Goal: Task Accomplishment & Management: Manage account settings

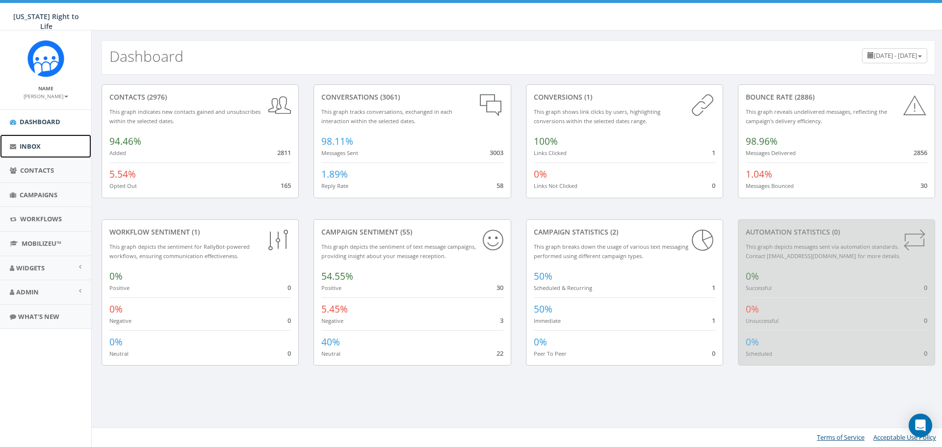
click at [15, 149] on icon at bounding box center [13, 146] width 6 height 6
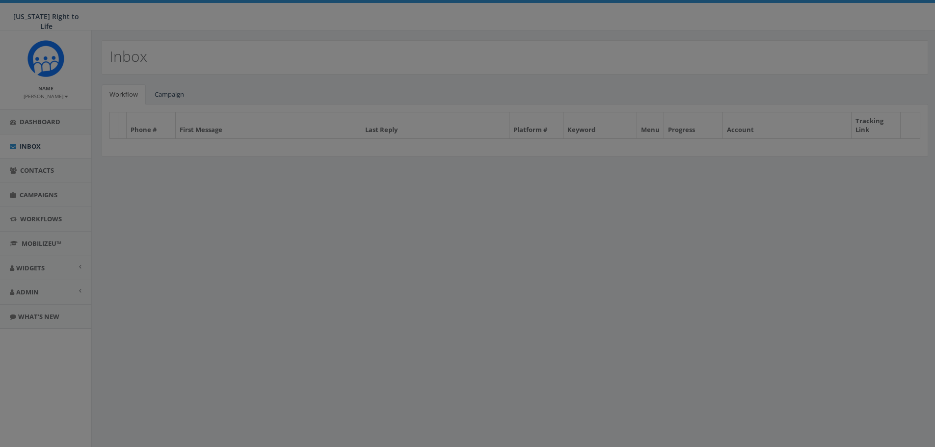
select select
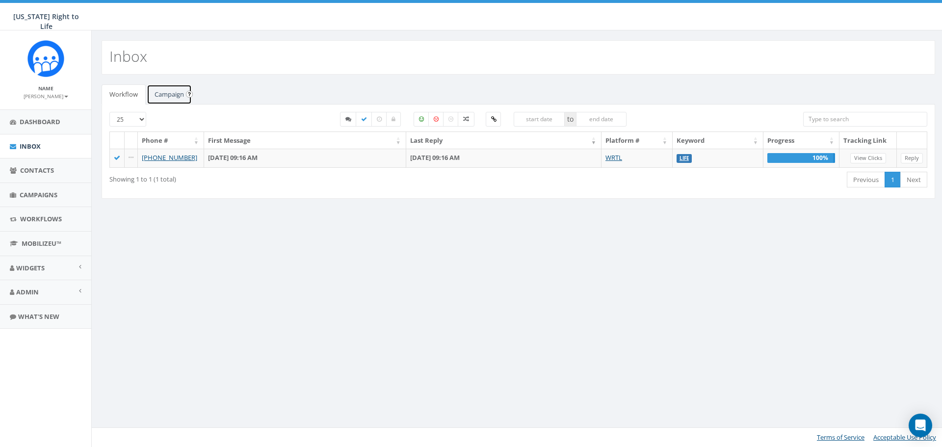
click at [170, 99] on link "Campaign" at bounding box center [169, 94] width 45 height 20
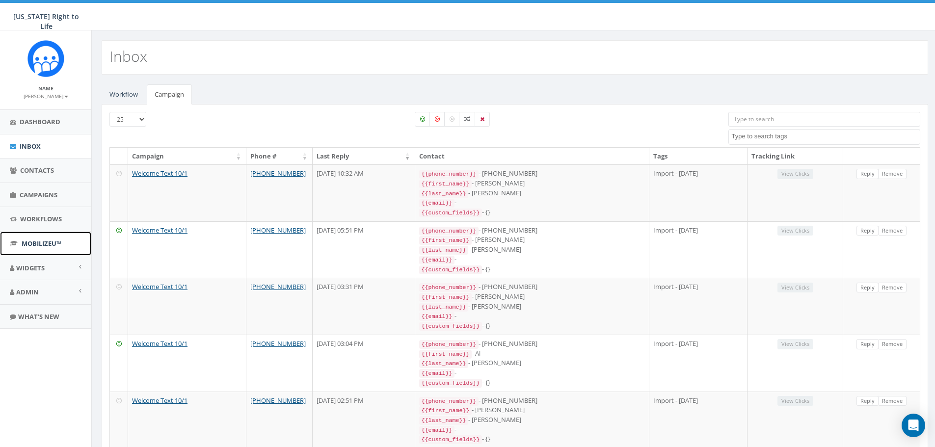
click at [43, 246] on span "MobilizeU™" at bounding box center [42, 243] width 40 height 9
click at [50, 295] on link "Admin" at bounding box center [45, 292] width 91 height 24
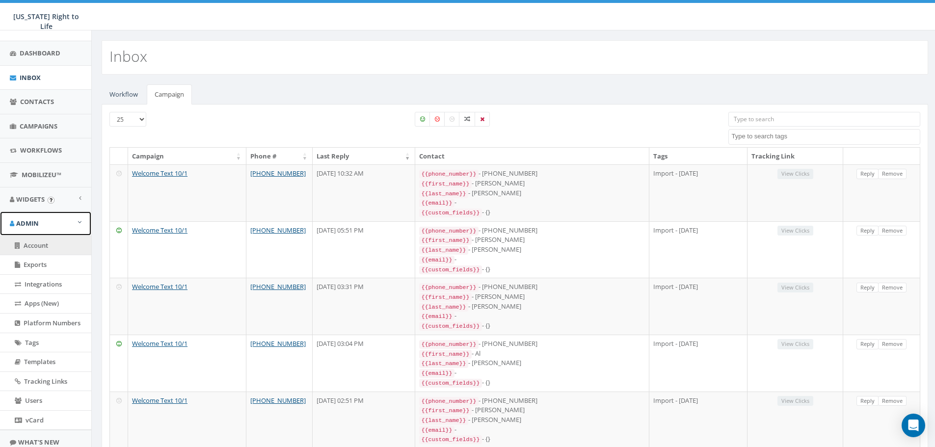
scroll to position [98, 0]
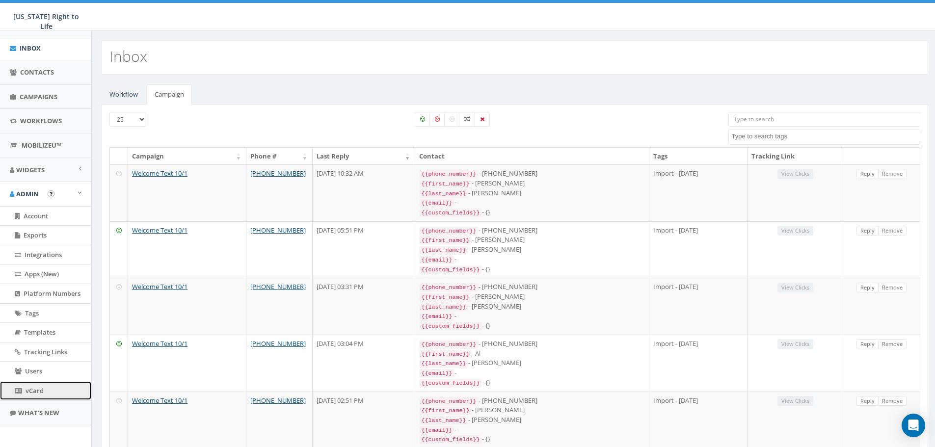
click at [37, 393] on span "vCard" at bounding box center [35, 390] width 18 height 9
click at [58, 217] on link "Account" at bounding box center [45, 216] width 91 height 19
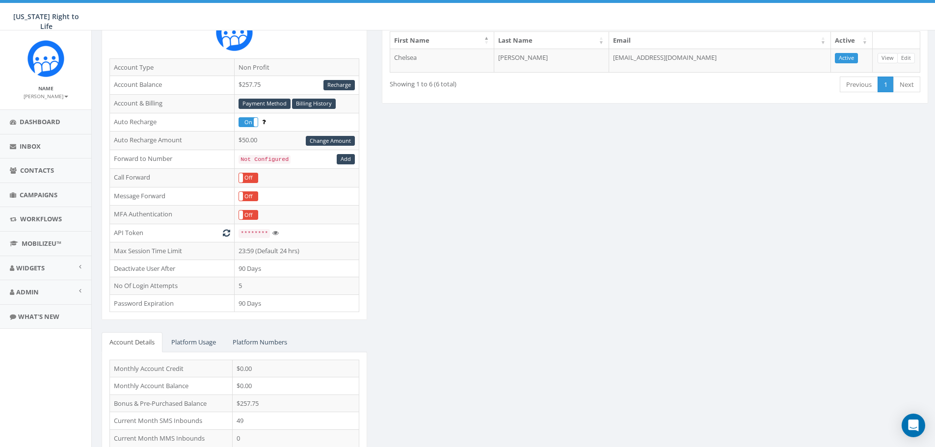
scroll to position [128, 0]
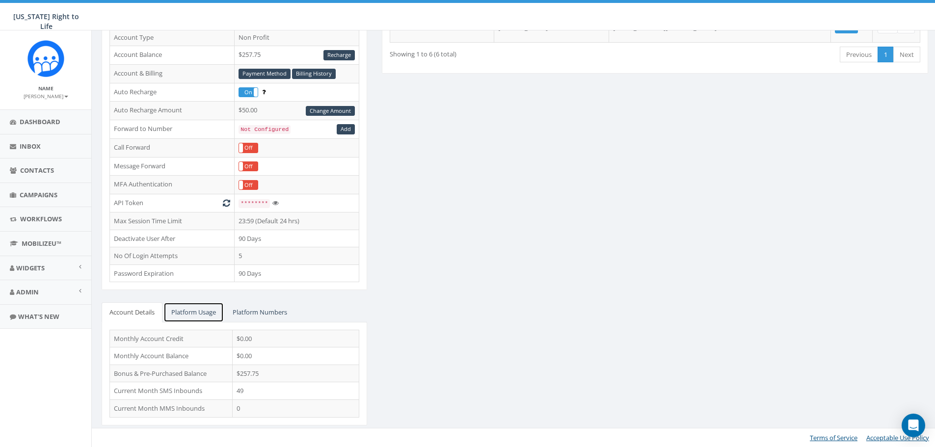
click at [204, 312] on link "Platform Usage" at bounding box center [193, 312] width 60 height 20
click at [239, 314] on link "Platform Numbers" at bounding box center [260, 312] width 70 height 20
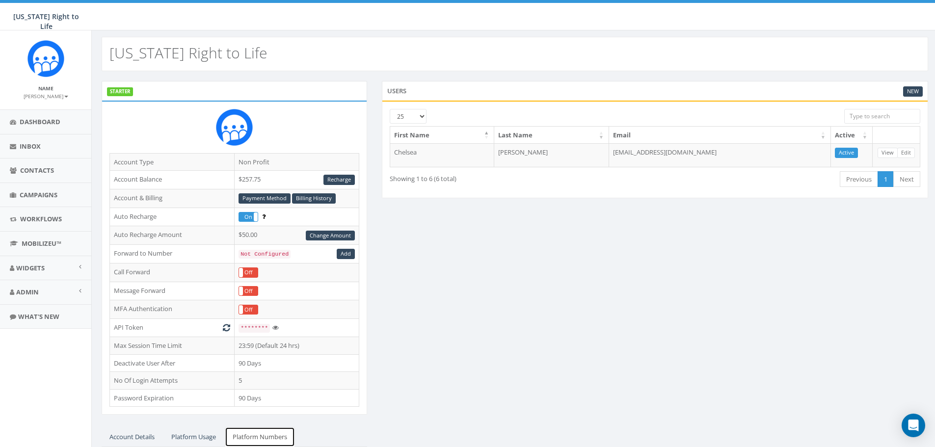
scroll to position [0, 0]
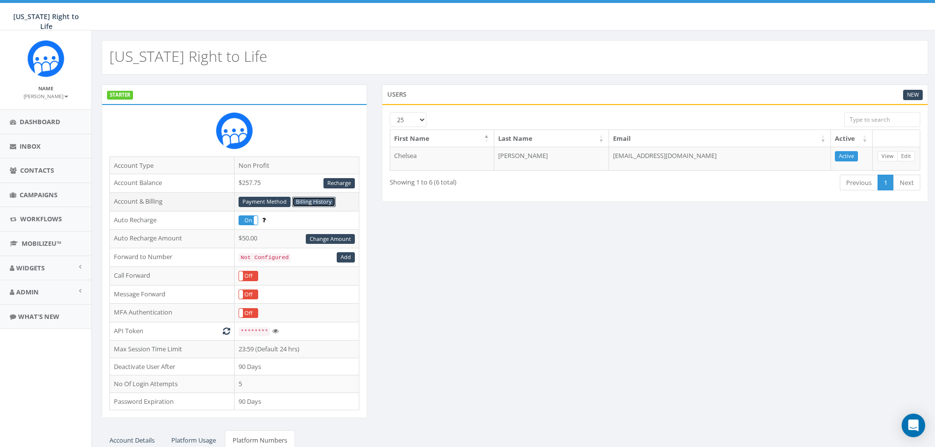
click at [307, 203] on link "Billing History" at bounding box center [314, 202] width 44 height 10
